Goal: Task Accomplishment & Management: Complete application form

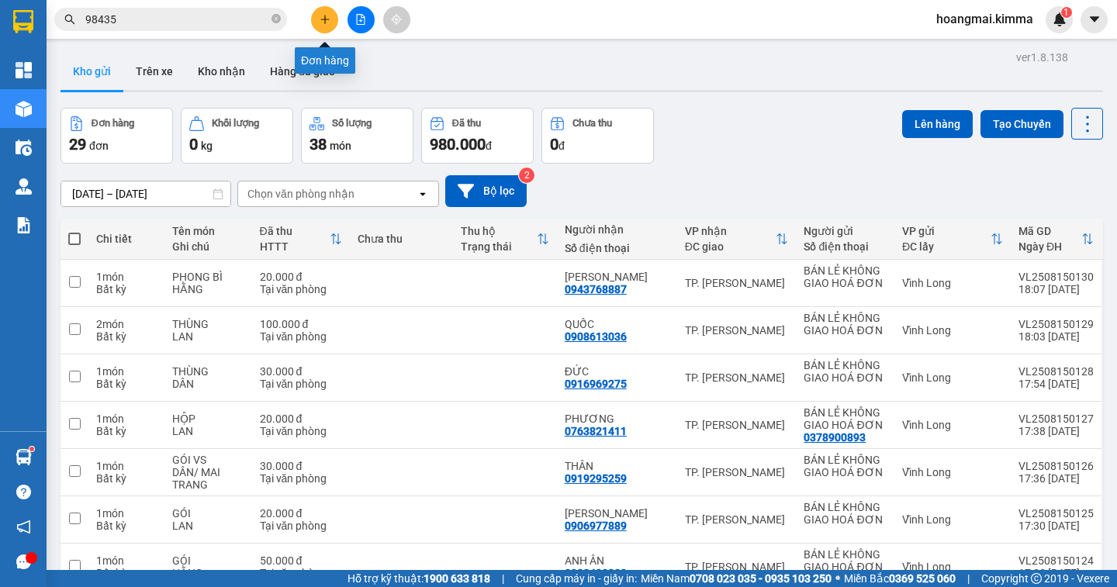
click at [320, 32] on button at bounding box center [324, 19] width 27 height 27
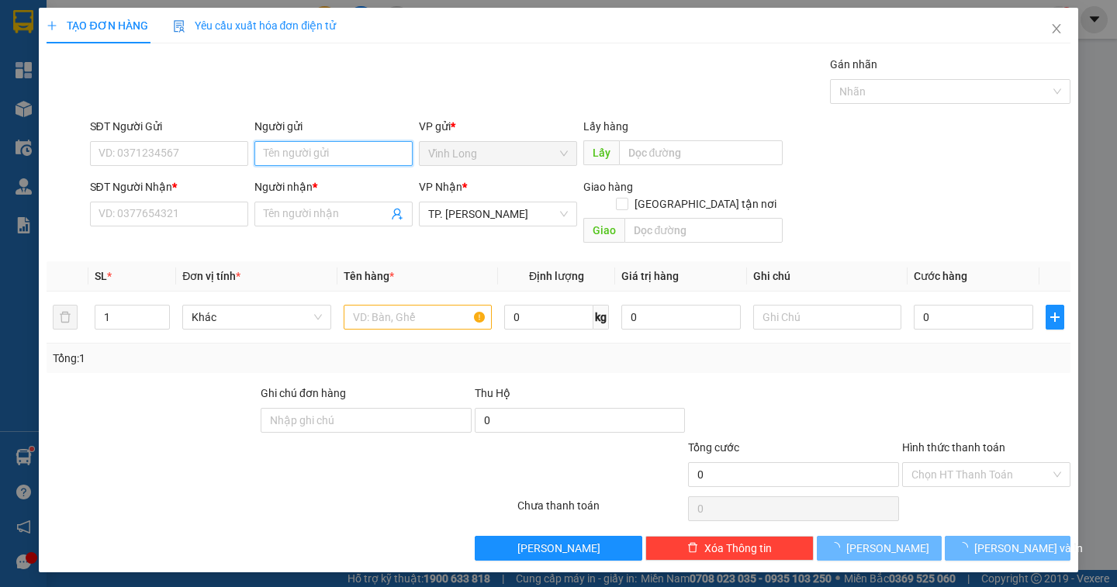
click at [299, 154] on input "Người gửi" at bounding box center [333, 153] width 158 height 25
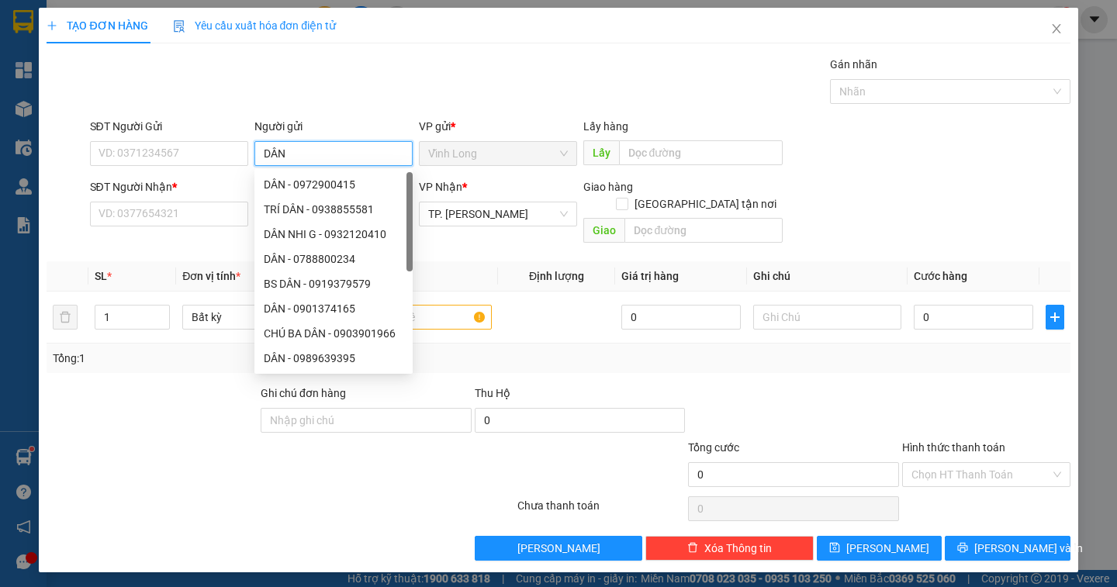
drag, startPoint x: 260, startPoint y: 171, endPoint x: 225, endPoint y: 176, distance: 35.3
click at [225, 176] on form "SĐT Người Gửi VD: 0371234567 Người gửi DÂN VP gửi * [PERSON_NAME] Lấy hàng Lấy …" at bounding box center [558, 184] width 1023 height 132
type input "B"
type input "DÂN"
click at [174, 220] on input "SĐT Người Nhận *" at bounding box center [169, 214] width 158 height 25
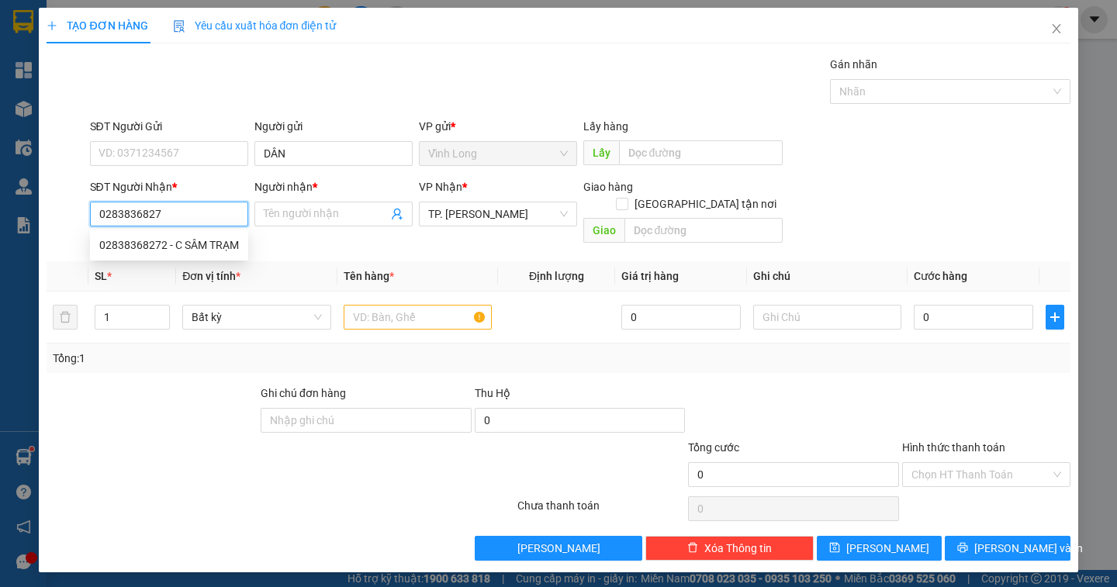
type input "02838368272"
click at [228, 246] on div "02838368272 - C SÂM TRẠM" at bounding box center [169, 245] width 140 height 17
type input "C SÂM TRẠM"
type input "02838368272"
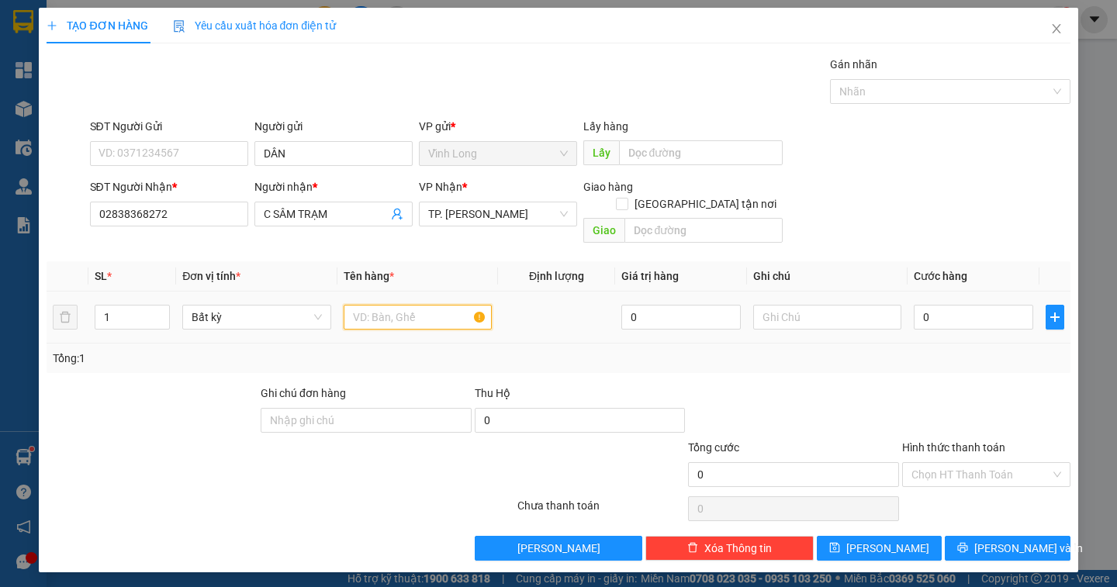
click at [381, 305] on input "text" at bounding box center [418, 317] width 148 height 25
type input "GÓI TT"
type input "3 XÂP"
type input "1"
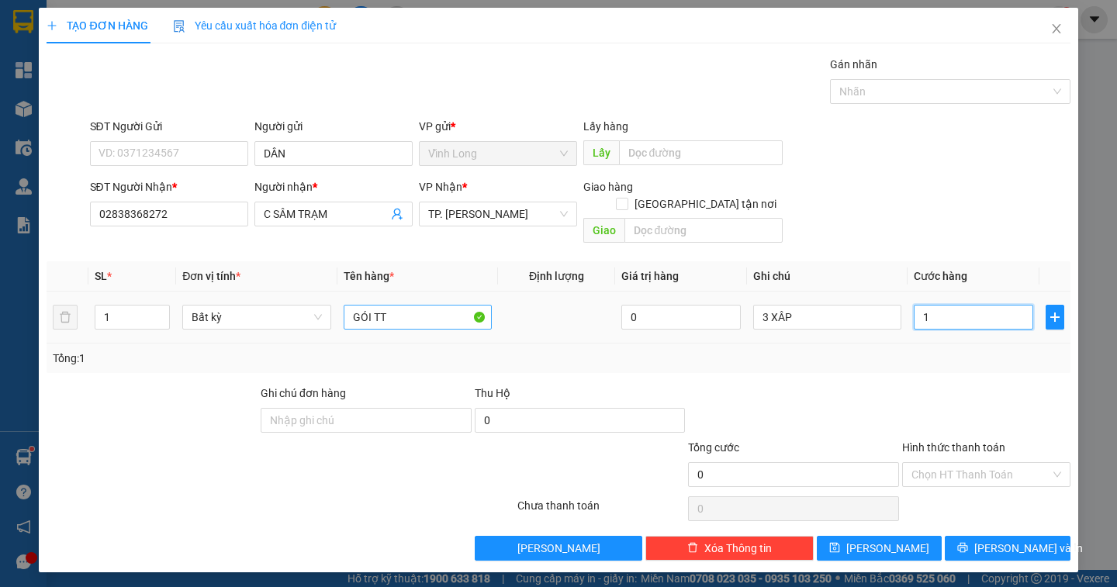
type input "1"
type input "11"
type input "110"
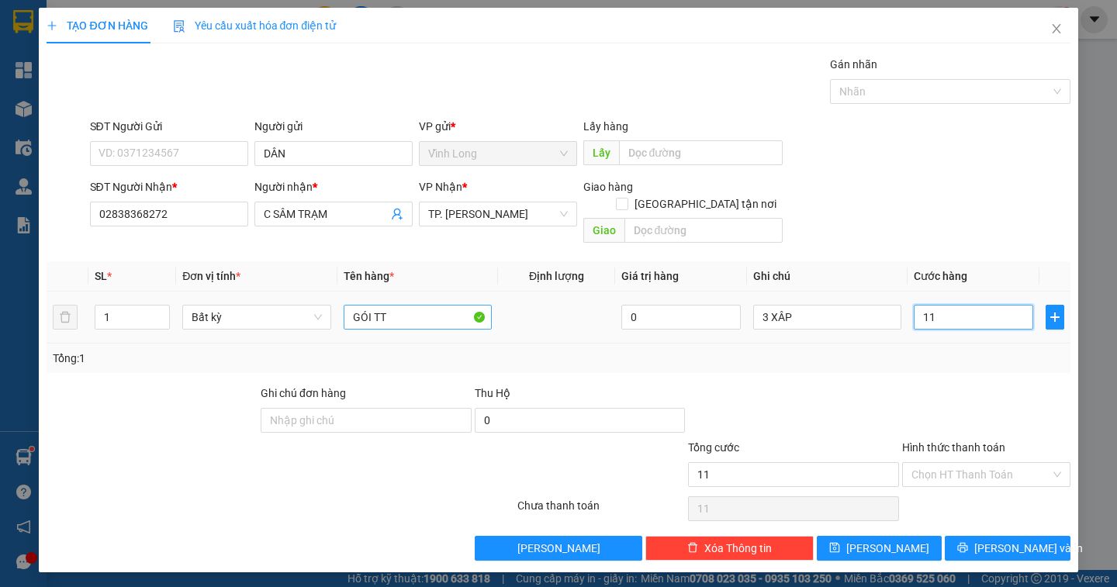
type input "110"
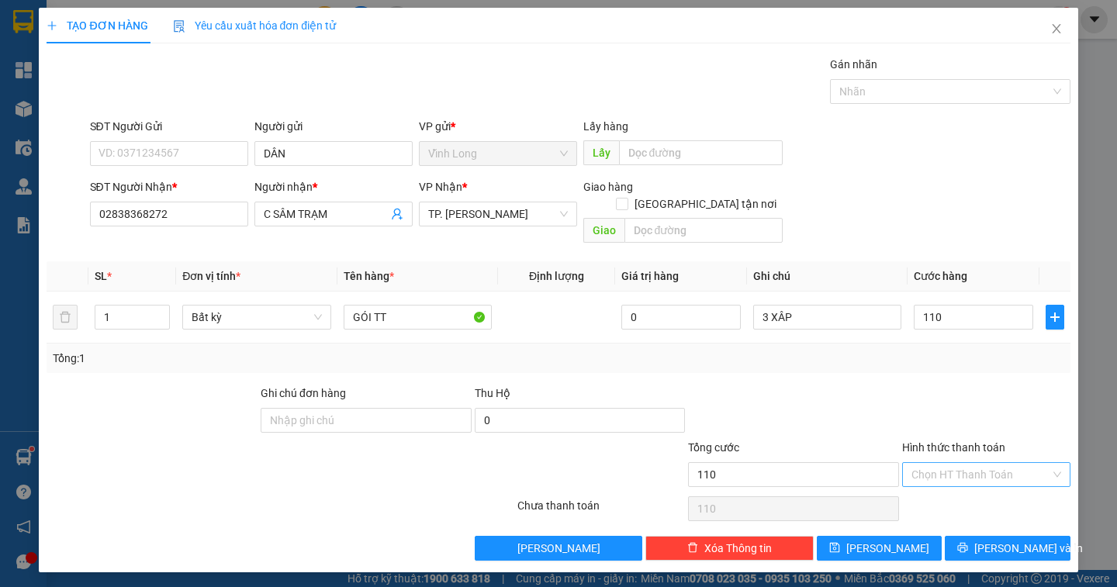
type input "110.000"
click at [915, 463] on input "Hình thức thanh toán" at bounding box center [980, 474] width 139 height 23
click at [934, 485] on div "Tại văn phòng" at bounding box center [986, 488] width 150 height 17
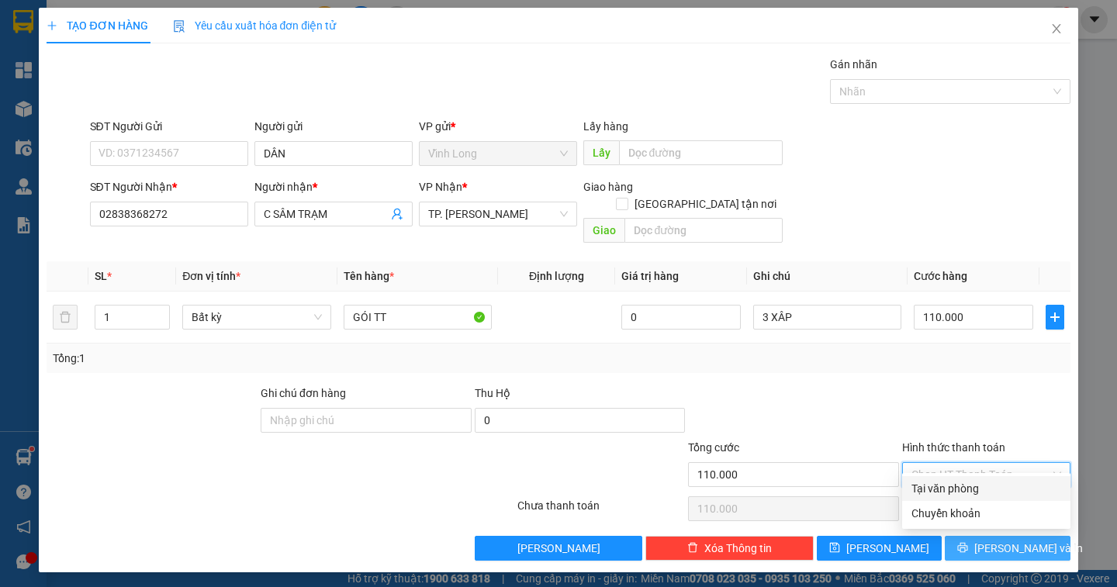
type input "0"
click at [1014, 540] on span "[PERSON_NAME] và In" at bounding box center [1028, 548] width 109 height 17
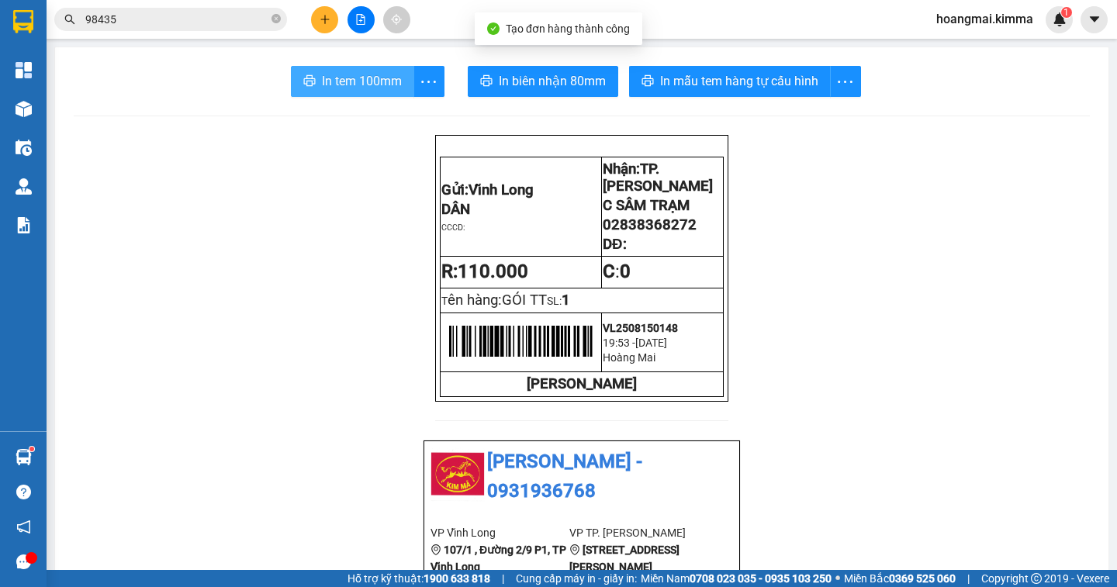
click at [325, 74] on span "In tem 100mm" at bounding box center [362, 80] width 80 height 19
